Goal: Find specific page/section: Find specific page/section

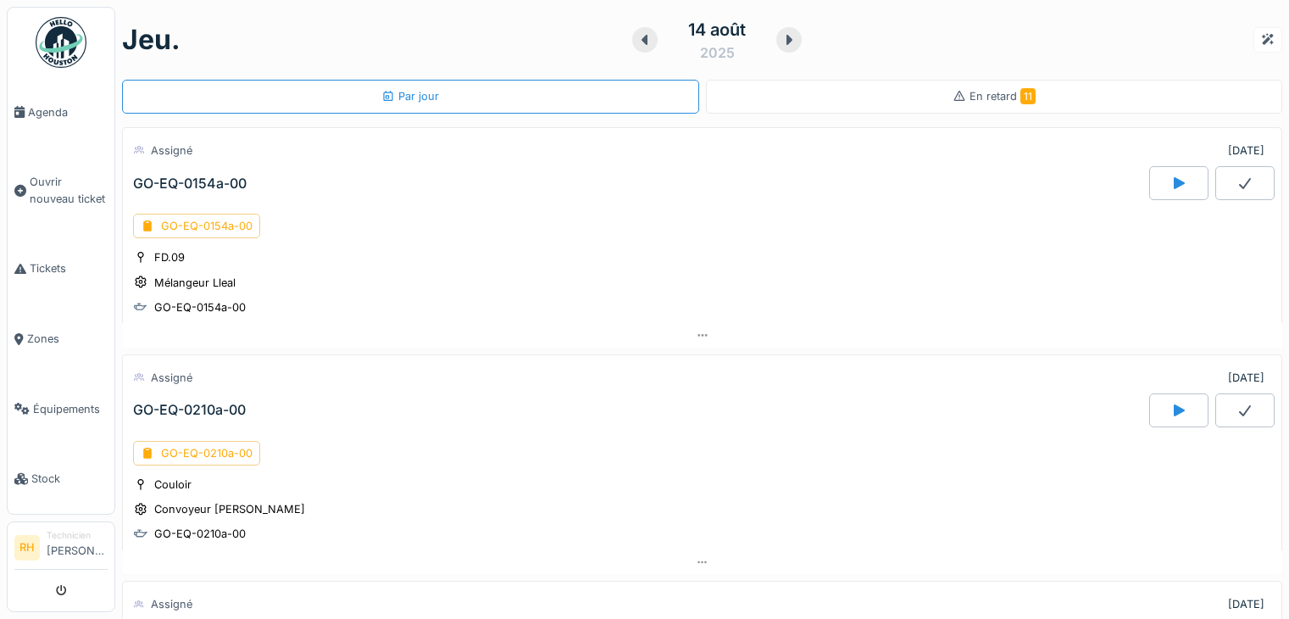
scroll to position [13, 0]
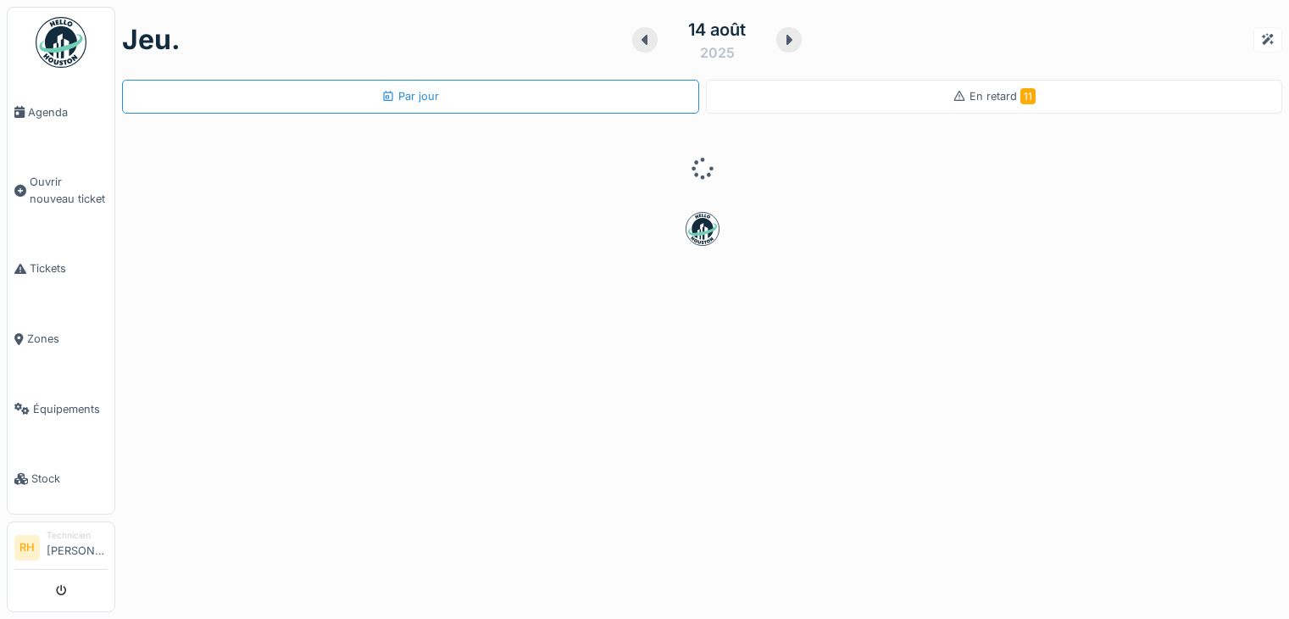
scroll to position [13, 0]
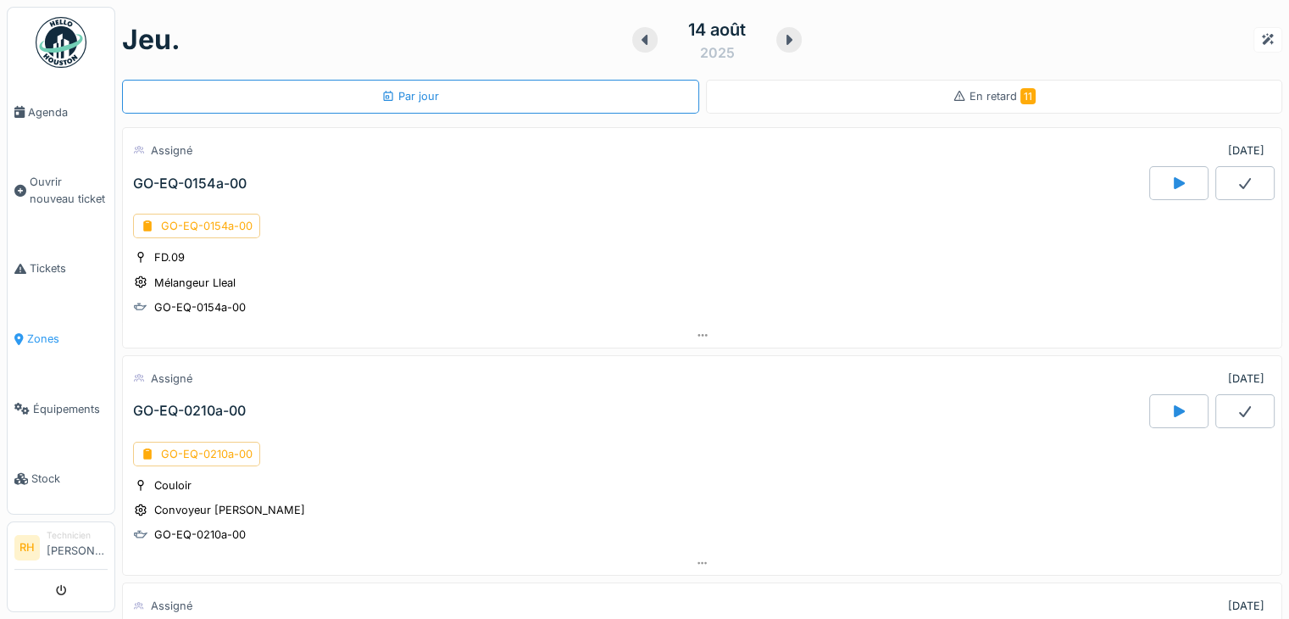
click at [47, 340] on link "Zones" at bounding box center [61, 338] width 107 height 70
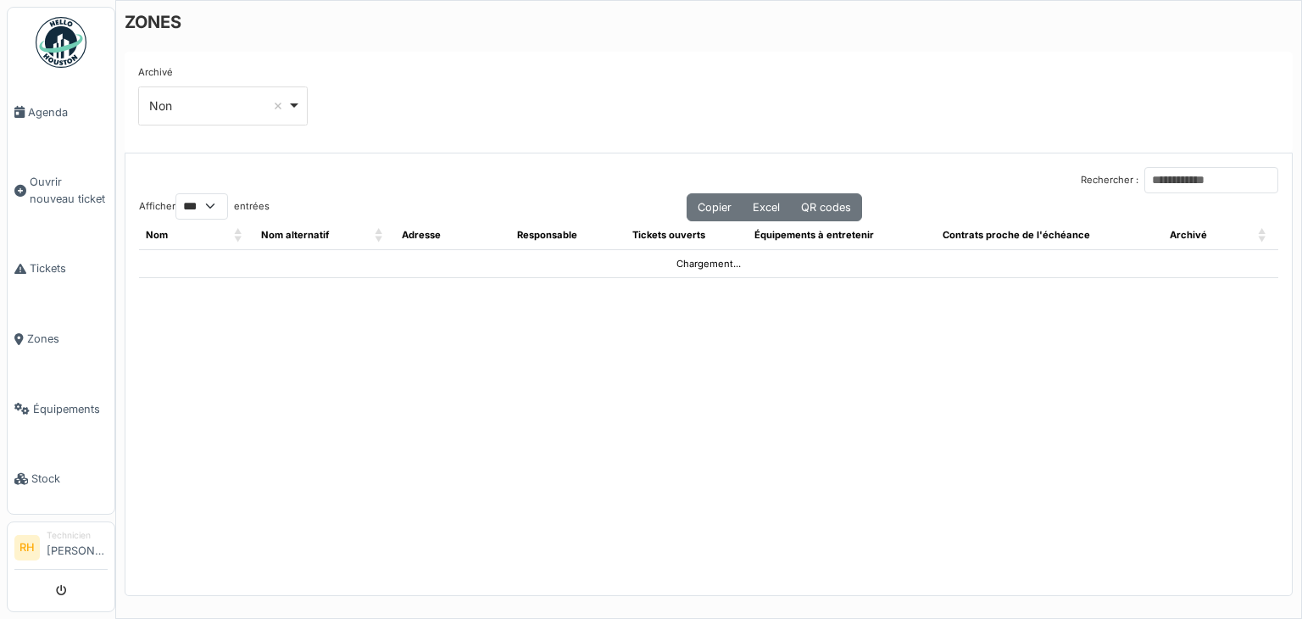
select select "***"
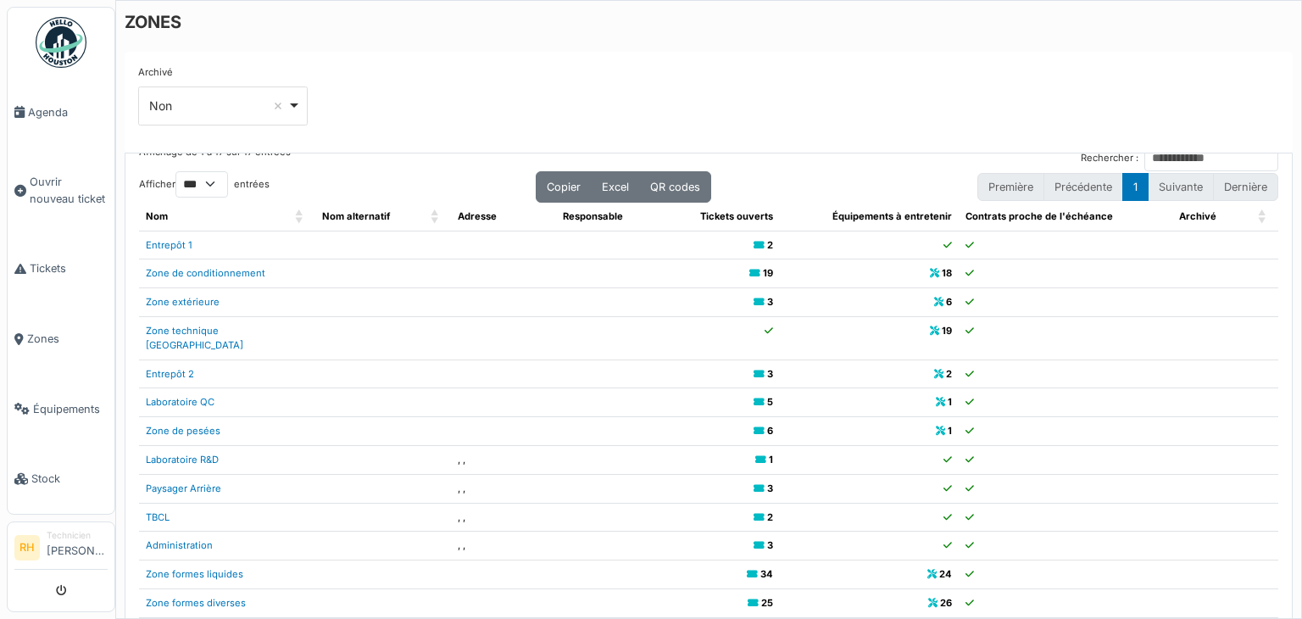
scroll to position [34, 0]
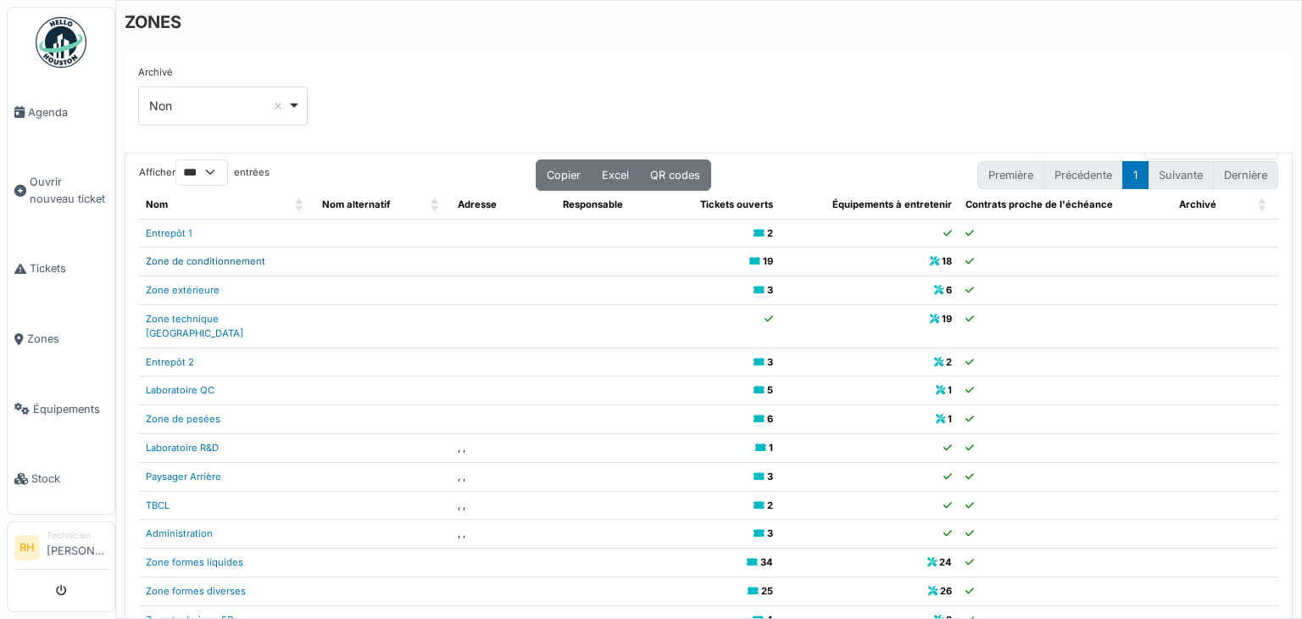
click at [242, 259] on link "Zone de conditionnement" at bounding box center [205, 261] width 119 height 12
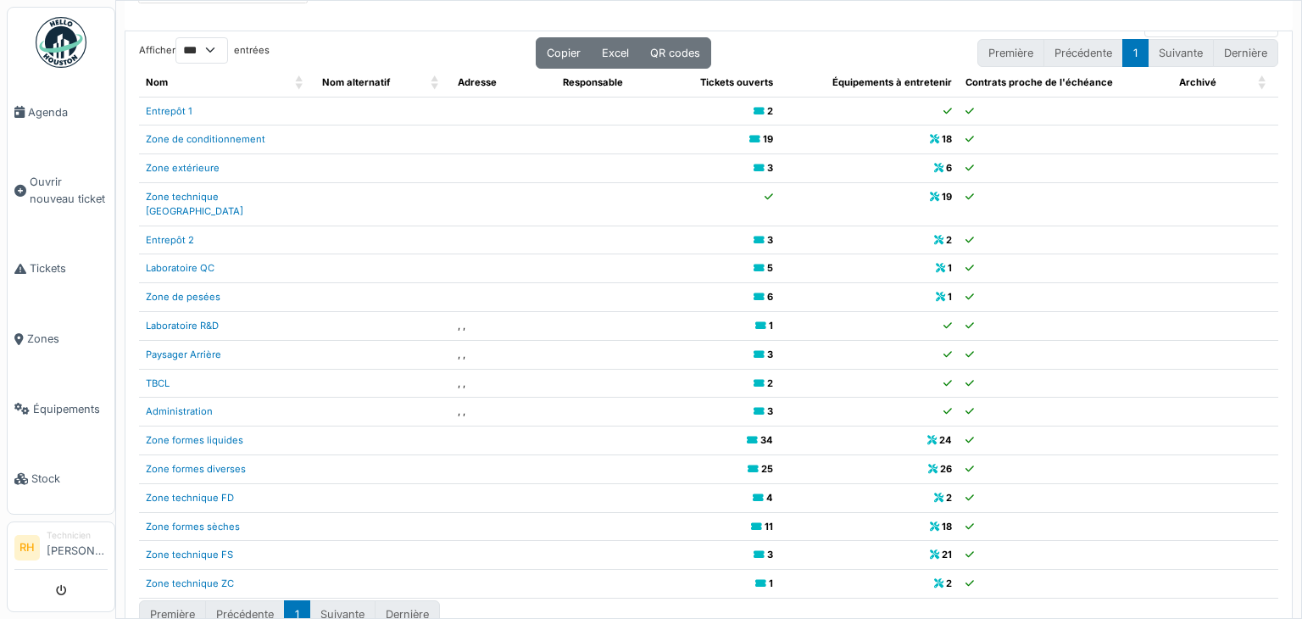
scroll to position [151, 0]
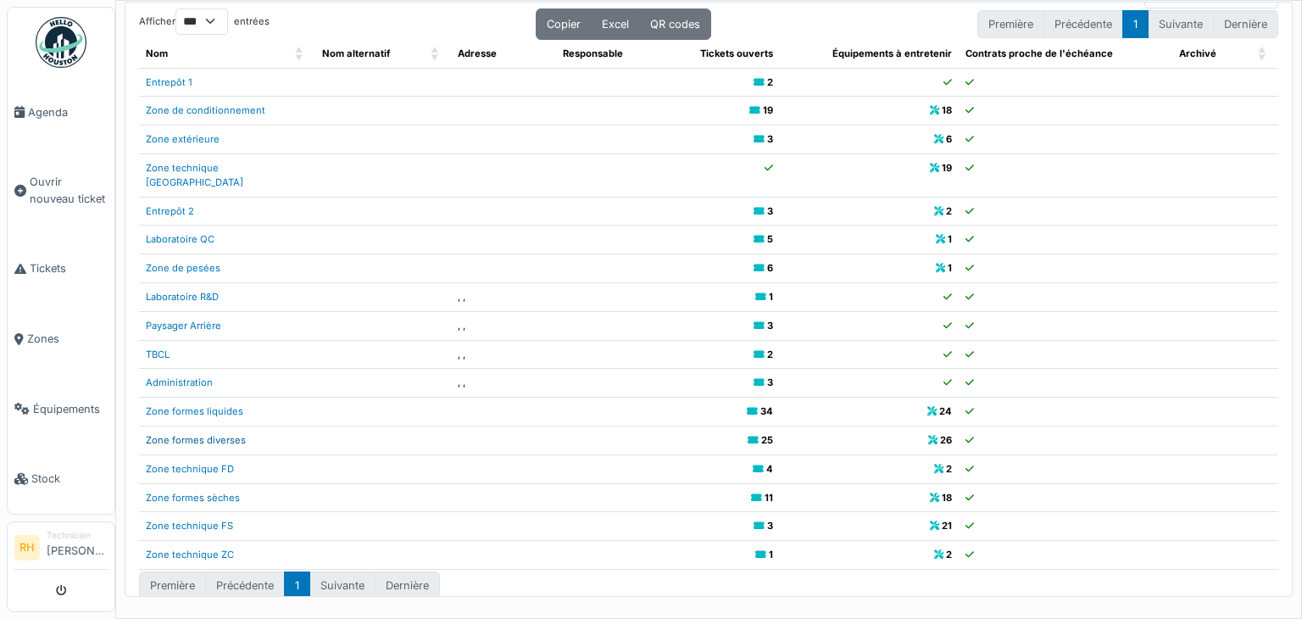
click at [212, 434] on link "Zone formes diverses" at bounding box center [196, 440] width 100 height 12
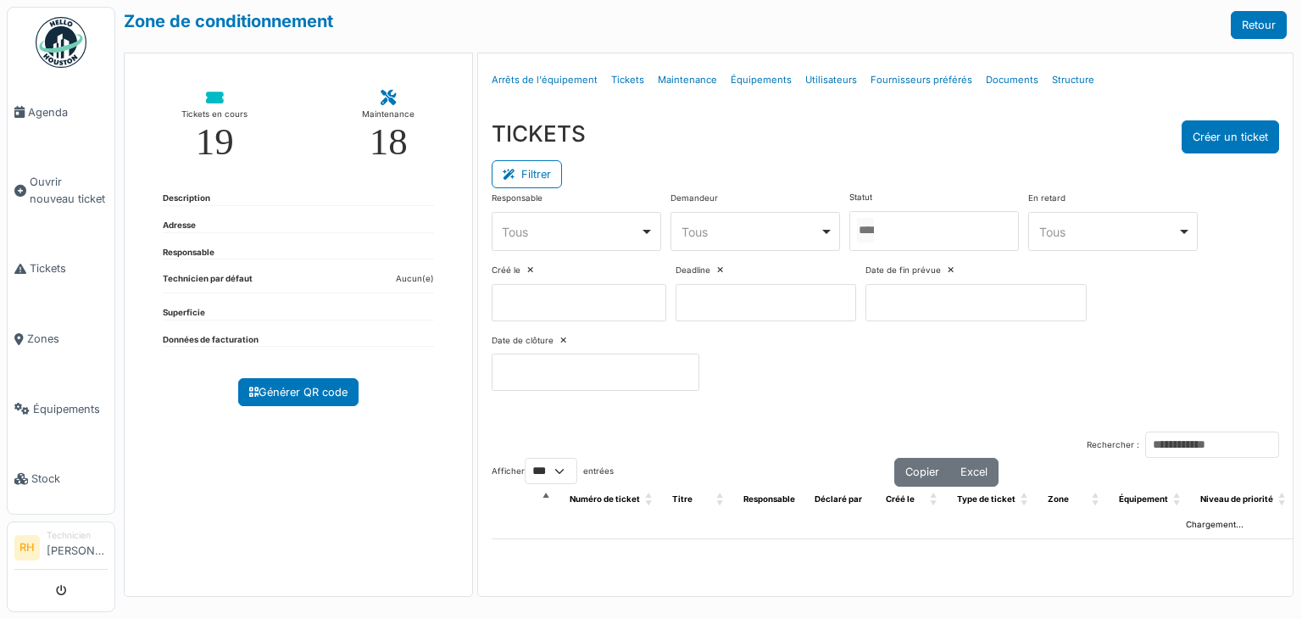
select select "***"
click at [908, 225] on div at bounding box center [933, 231] width 169 height 40
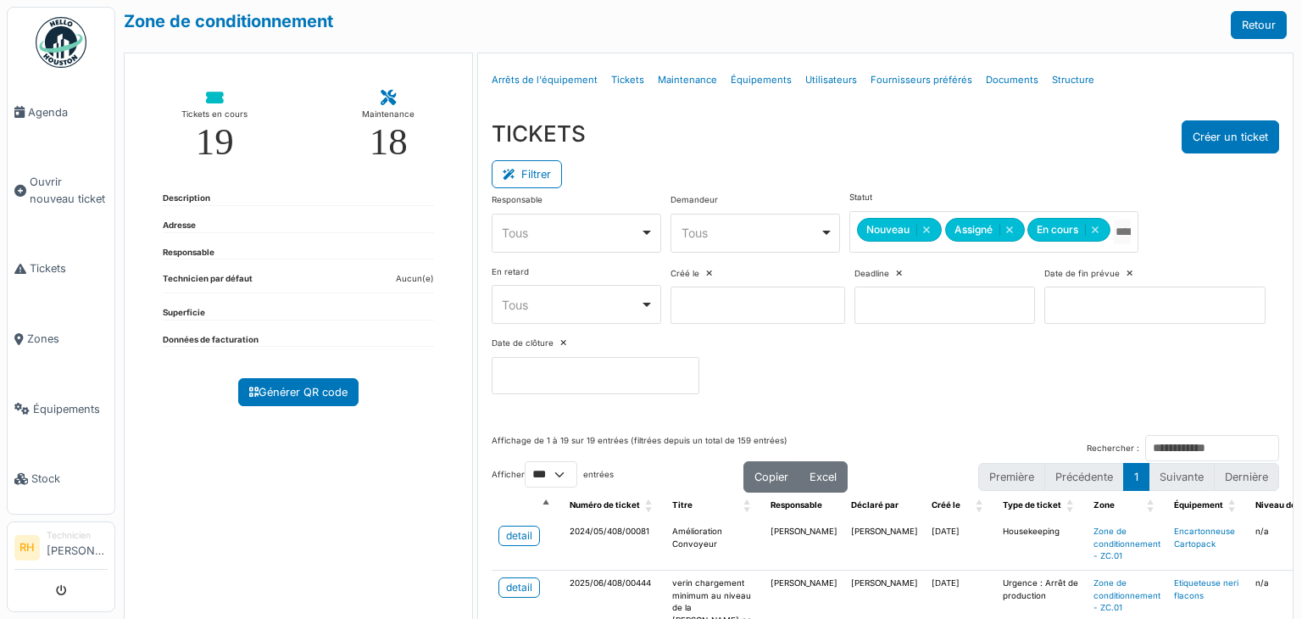
click at [923, 180] on div "Filtrer" at bounding box center [884, 172] width 787 height 38
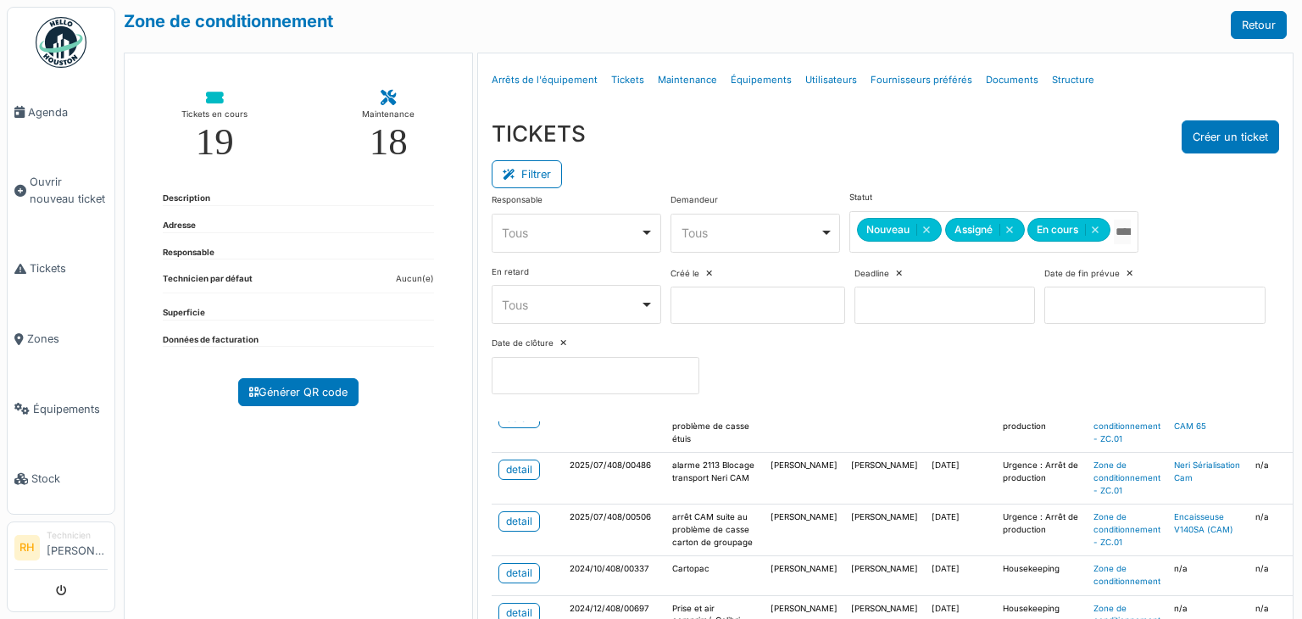
scroll to position [475, 0]
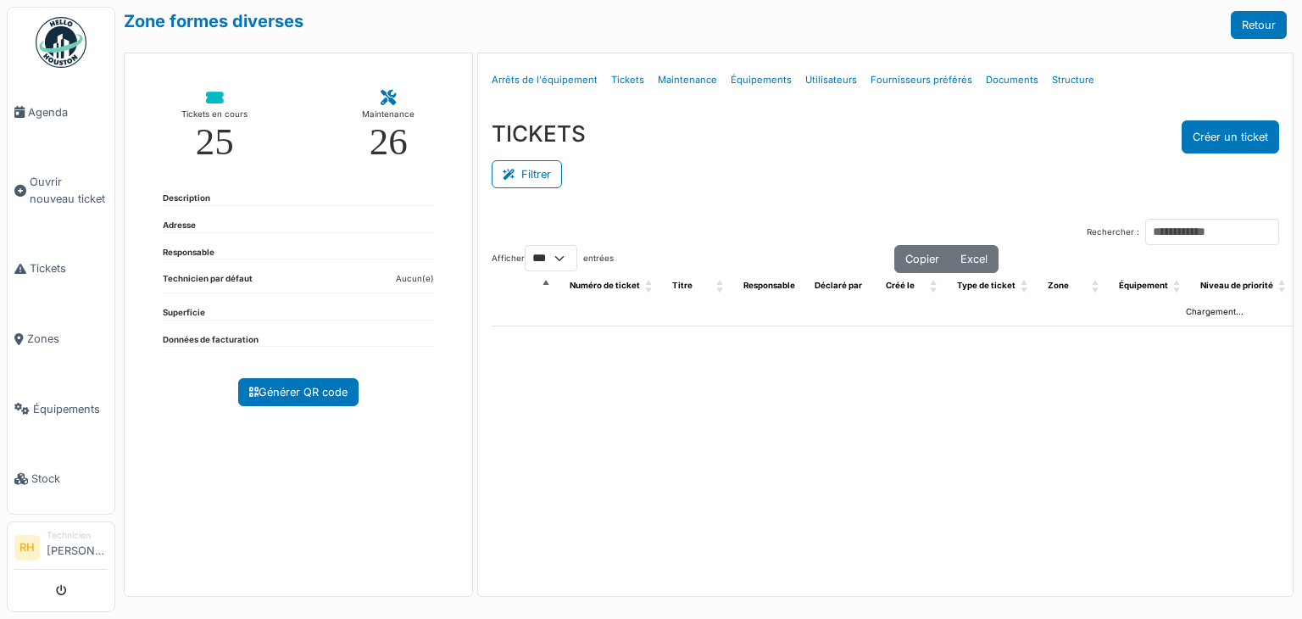
select select "***"
click at [525, 169] on button "Filtrer" at bounding box center [526, 174] width 70 height 28
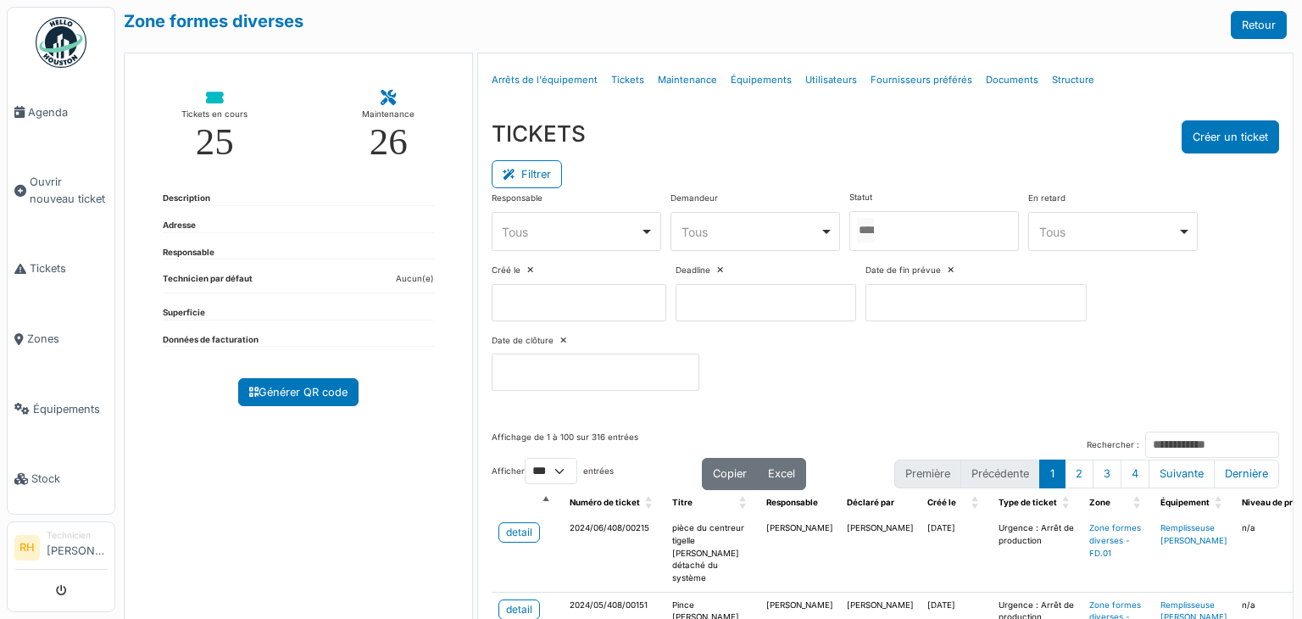
click at [897, 231] on div at bounding box center [933, 231] width 169 height 40
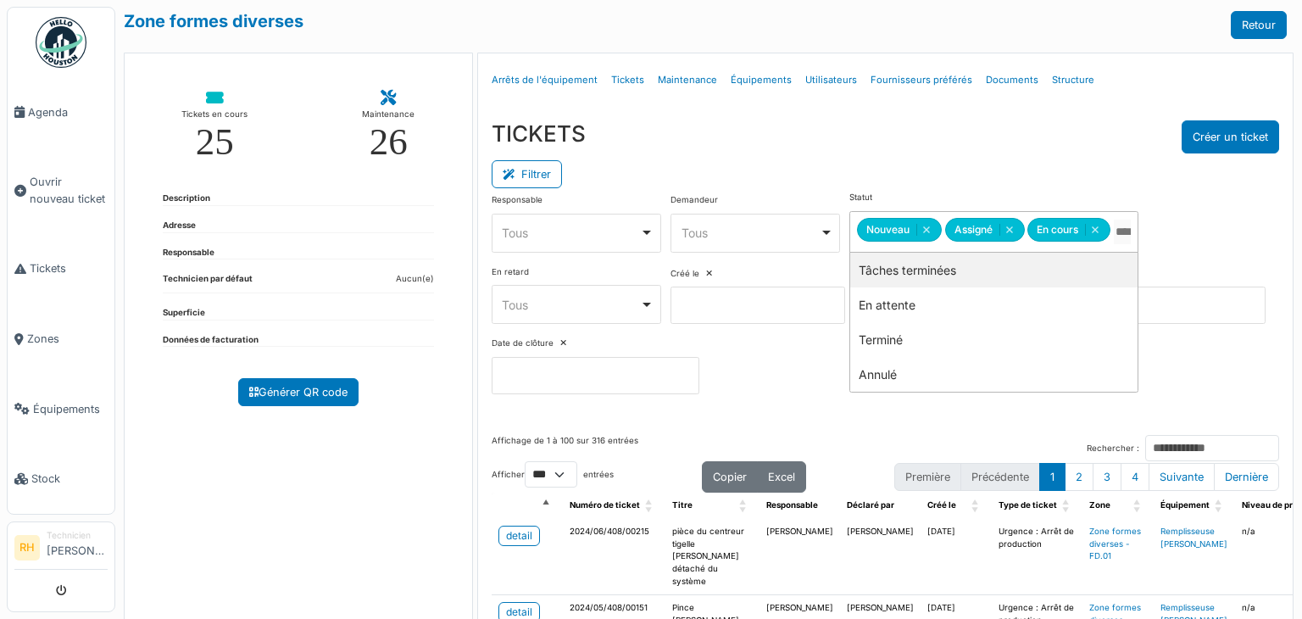
click at [876, 157] on div "Filtrer" at bounding box center [884, 172] width 787 height 38
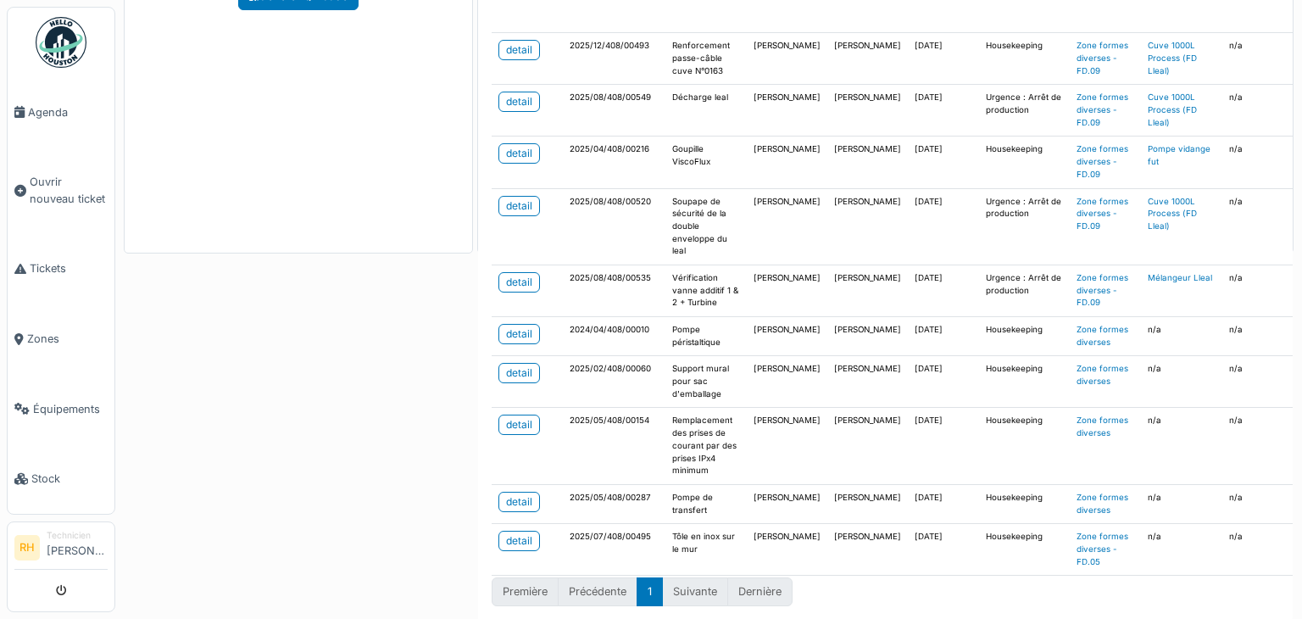
scroll to position [898, 0]
click at [356, 520] on div "Zone formes diverses Retour Tickets en cours 25 Maintenance 26 Description Adre…" at bounding box center [708, 309] width 1186 height 619
